Goal: Understand site structure: Understand site structure

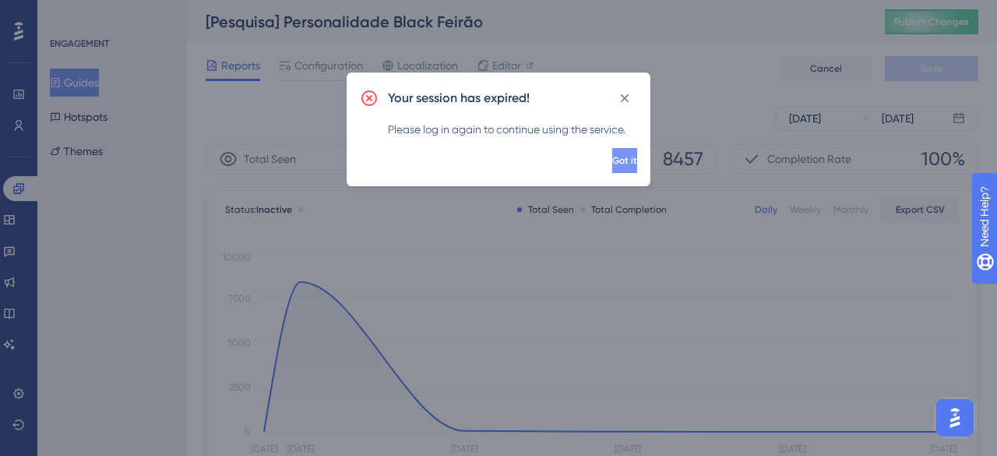
click at [612, 161] on span "Got it" at bounding box center [624, 160] width 25 height 12
